Goal: Task Accomplishment & Management: Use online tool/utility

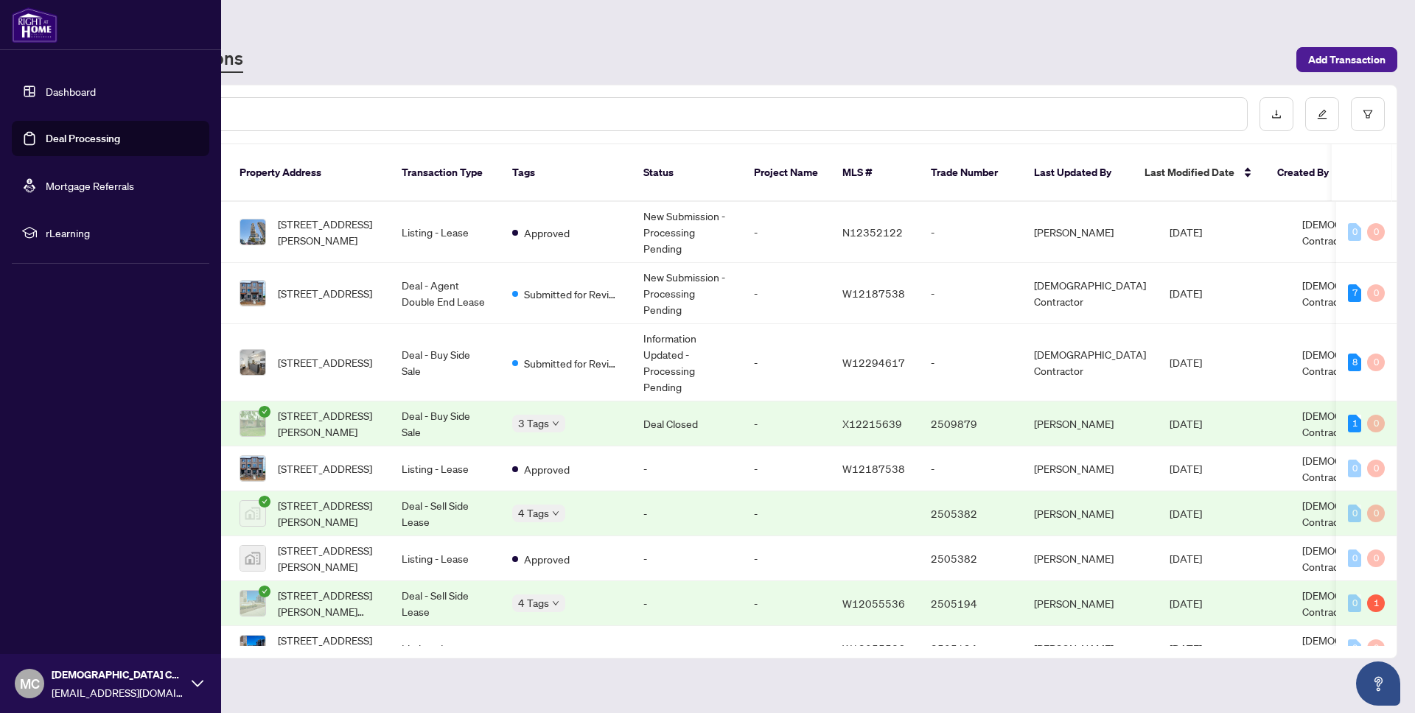
click at [64, 85] on link "Dashboard" at bounding box center [71, 91] width 50 height 13
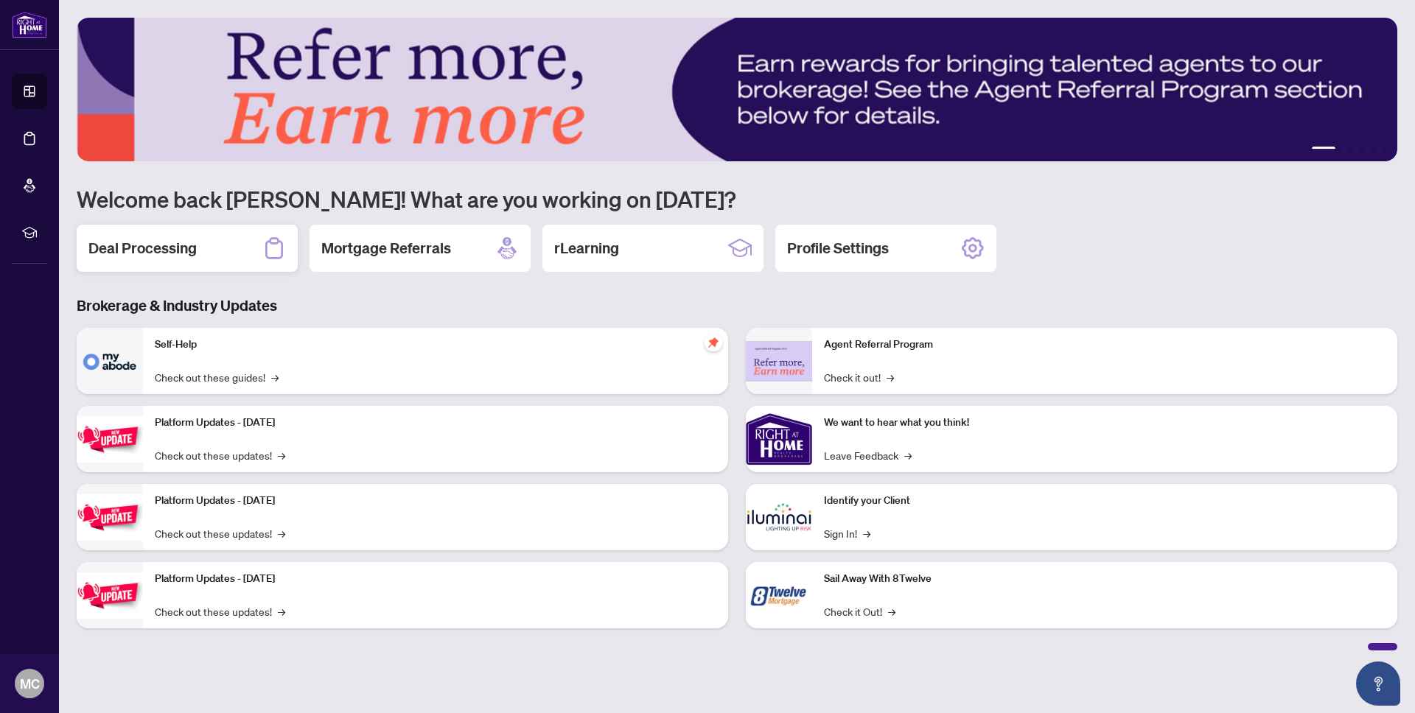
click at [154, 243] on h2 "Deal Processing" at bounding box center [142, 248] width 108 height 21
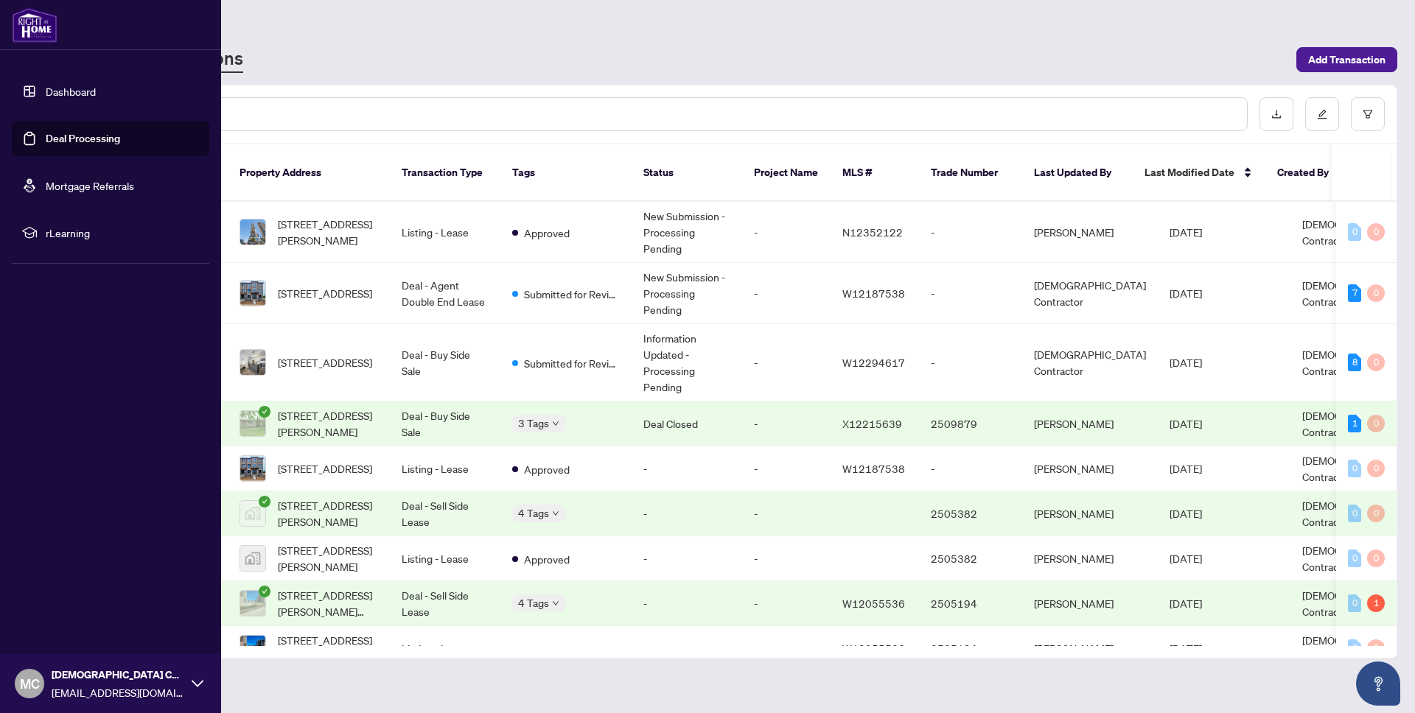
click at [83, 87] on link "Dashboard" at bounding box center [71, 91] width 50 height 13
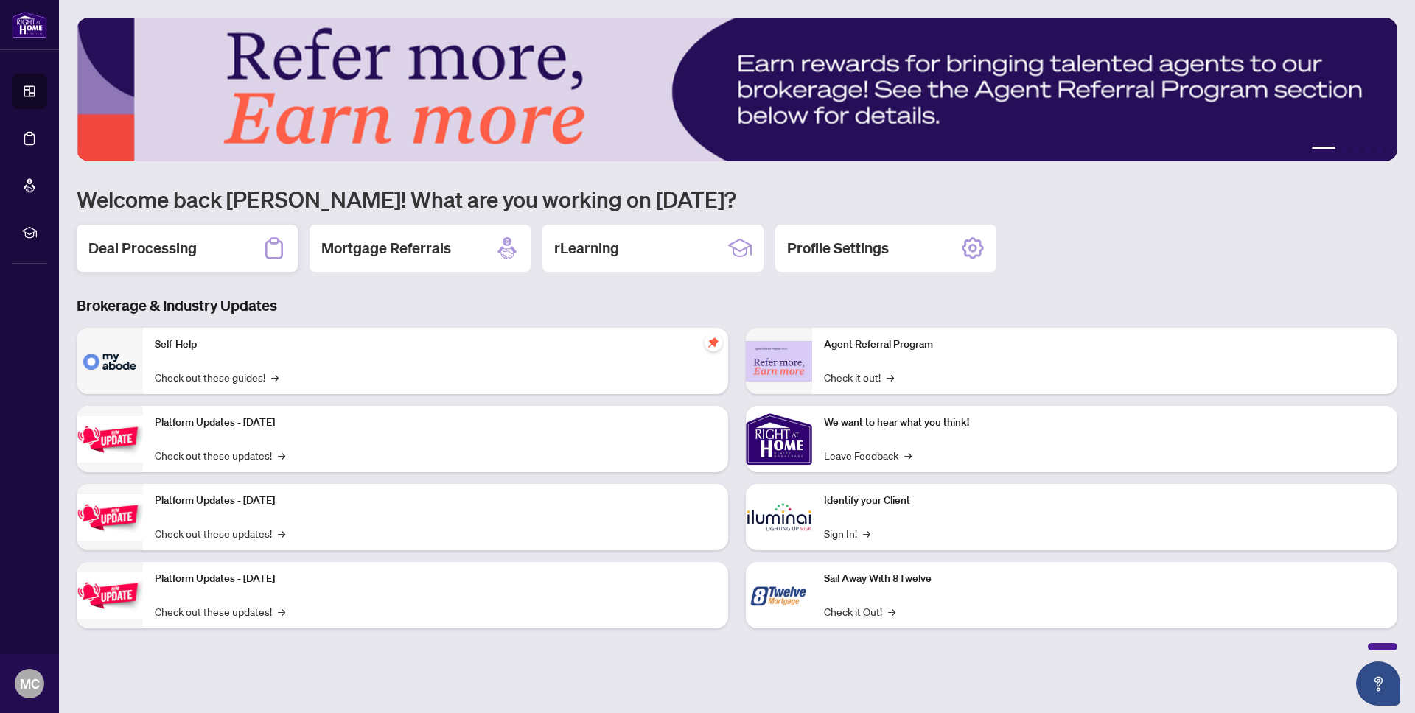
click at [200, 251] on div "Deal Processing" at bounding box center [187, 248] width 221 height 47
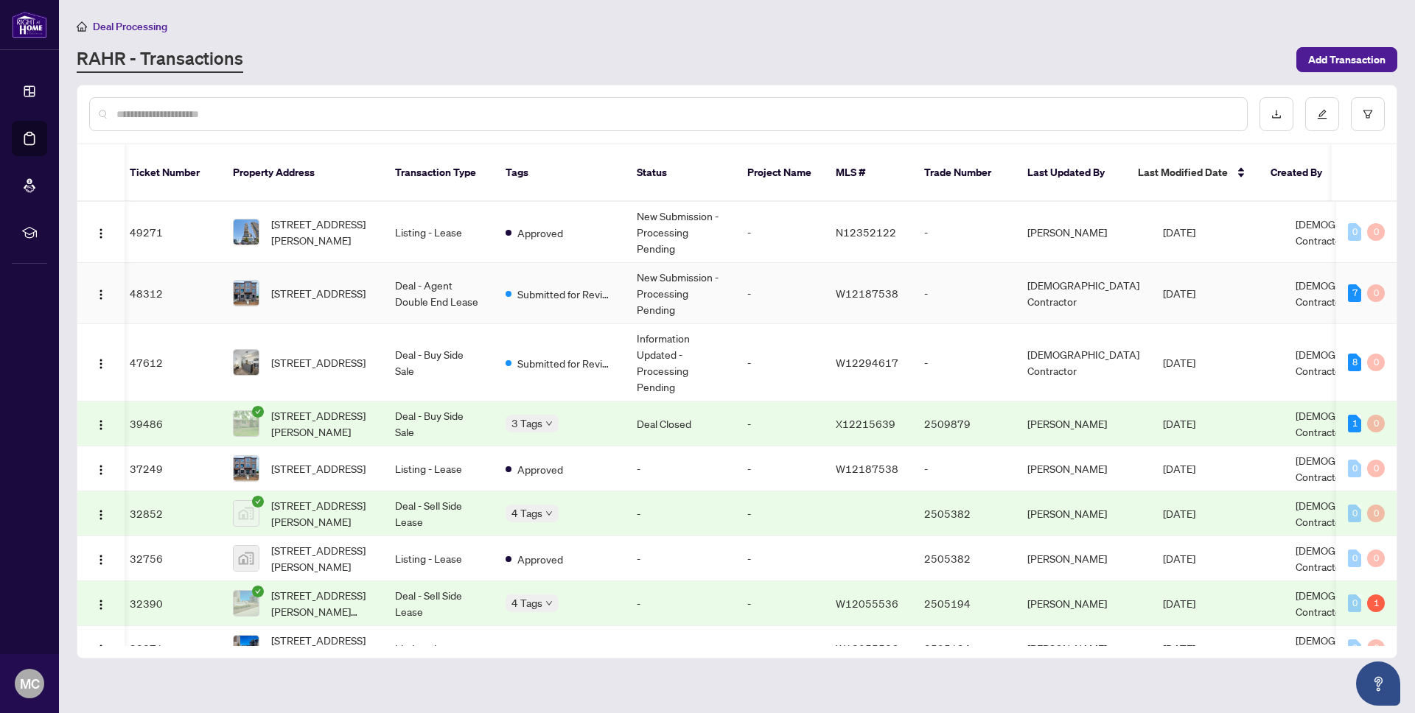
scroll to position [0, 9]
